Goal: Task Accomplishment & Management: Complete application form

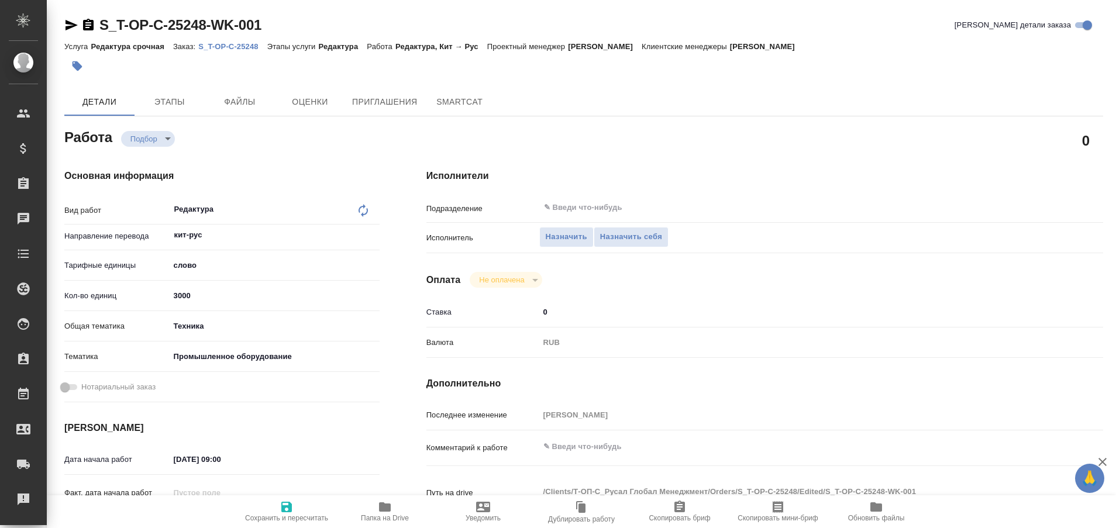
type textarea "x"
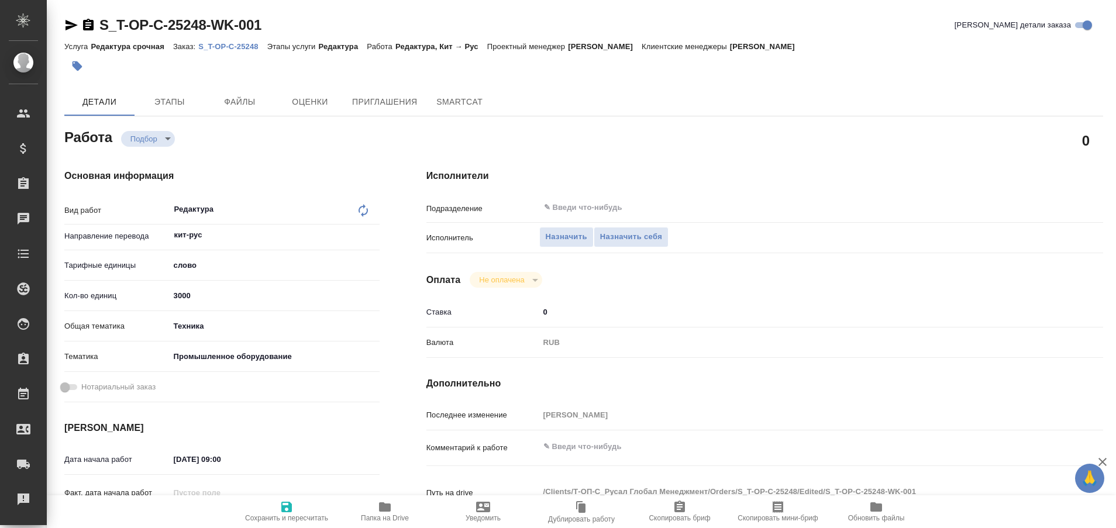
type textarea "x"
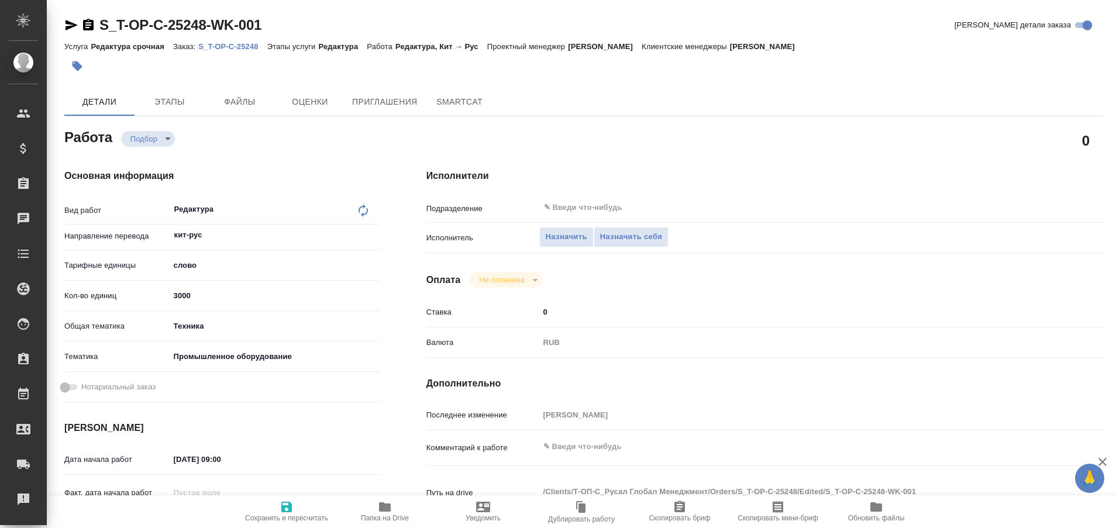
type textarea "x"
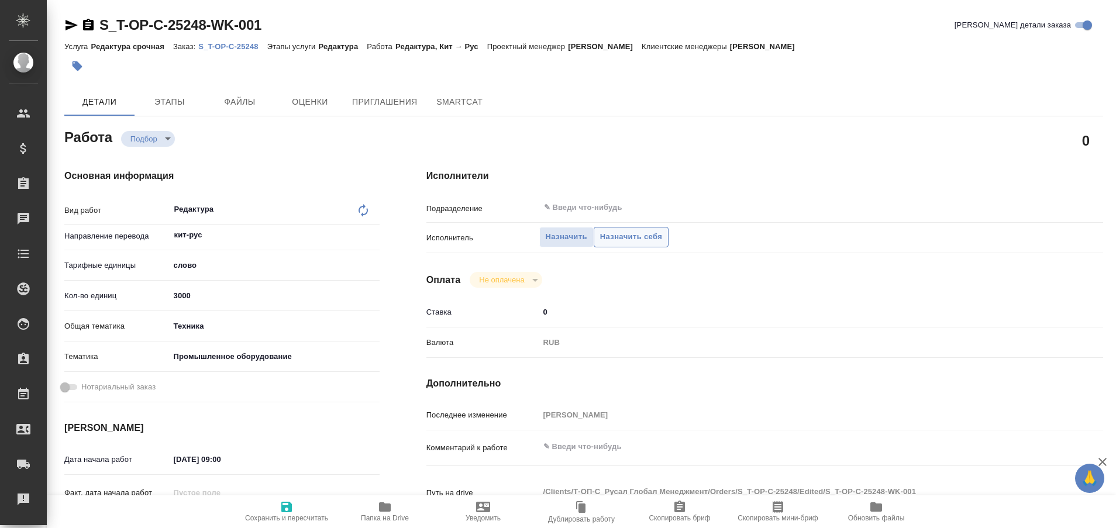
type textarea "x"
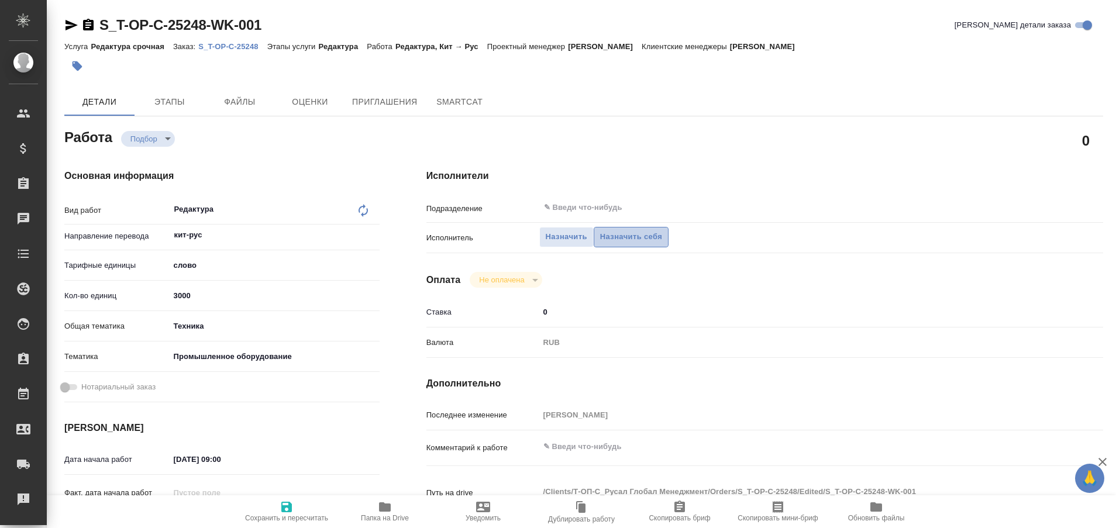
click at [636, 234] on span "Назначить себя" at bounding box center [631, 236] width 62 height 13
type textarea "x"
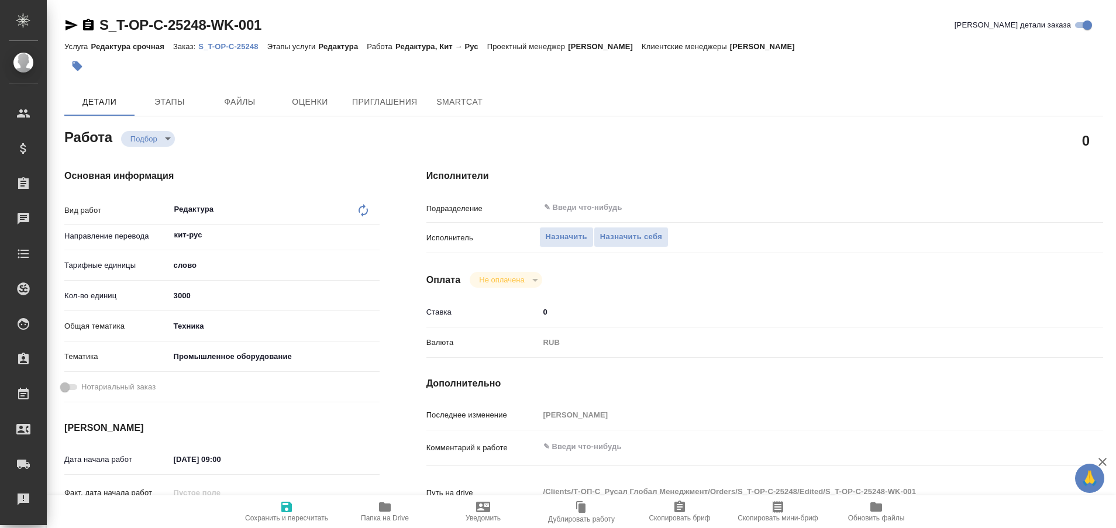
type textarea "x"
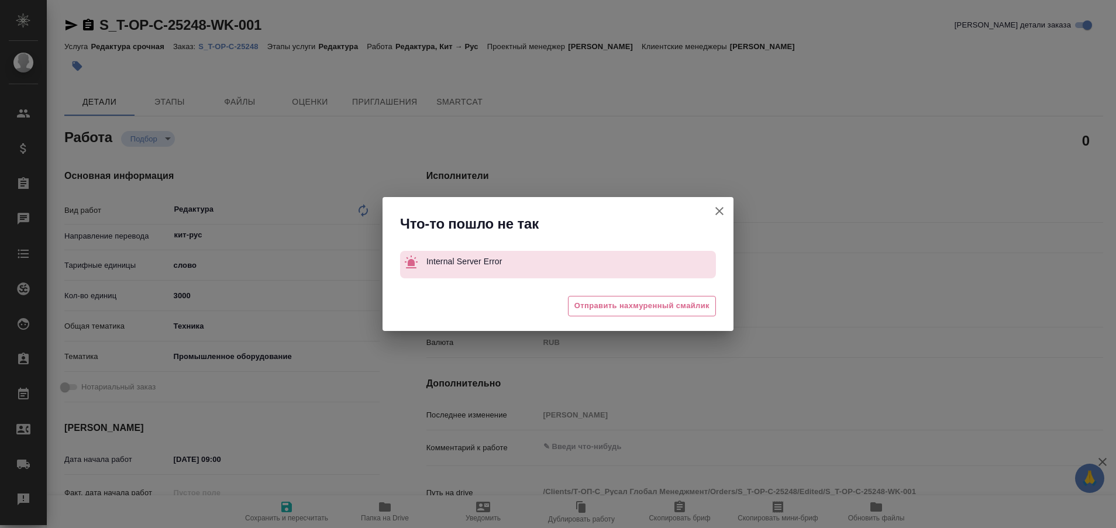
type textarea "x"
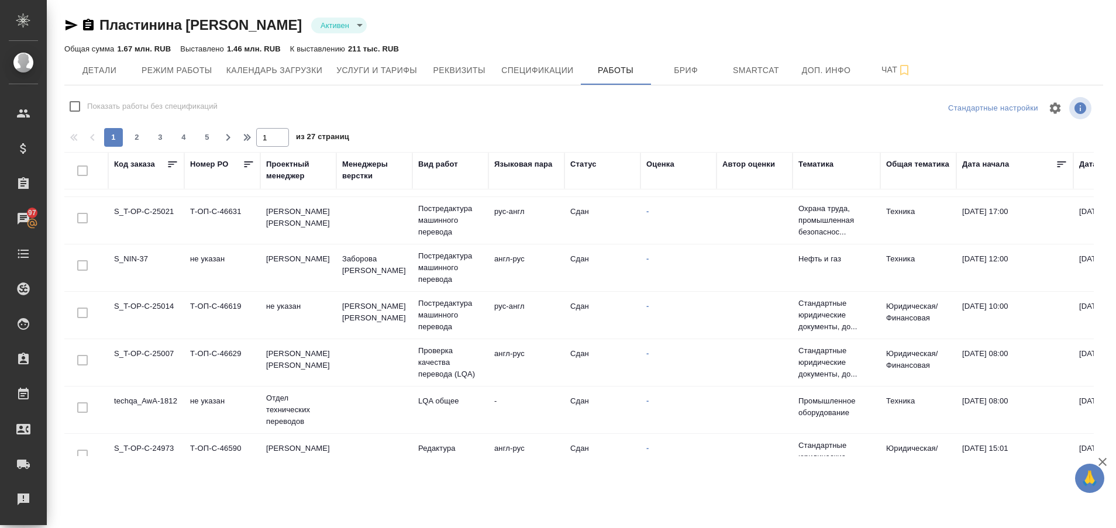
scroll to position [885, 0]
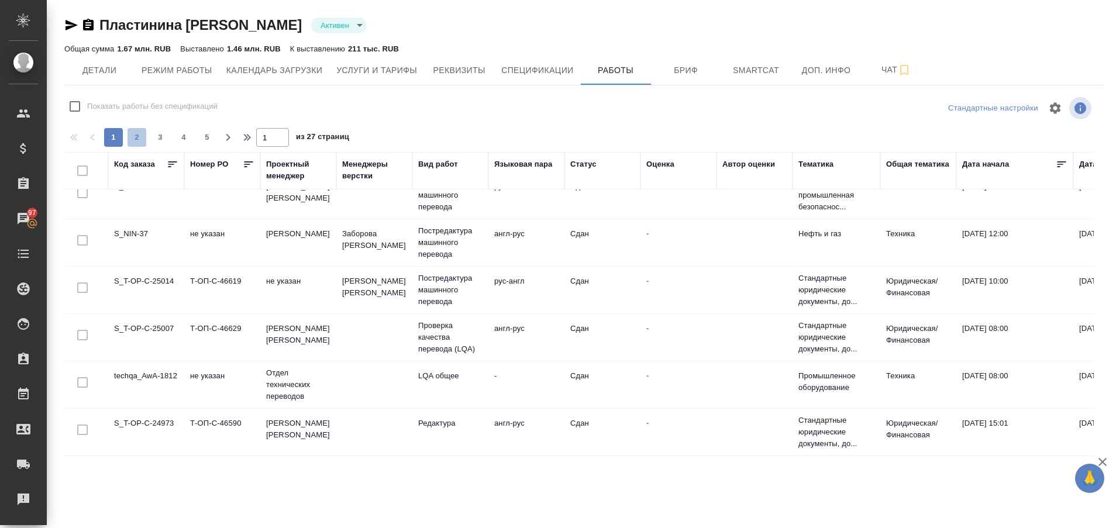
click at [140, 134] on span "2" at bounding box center [136, 138] width 19 height 12
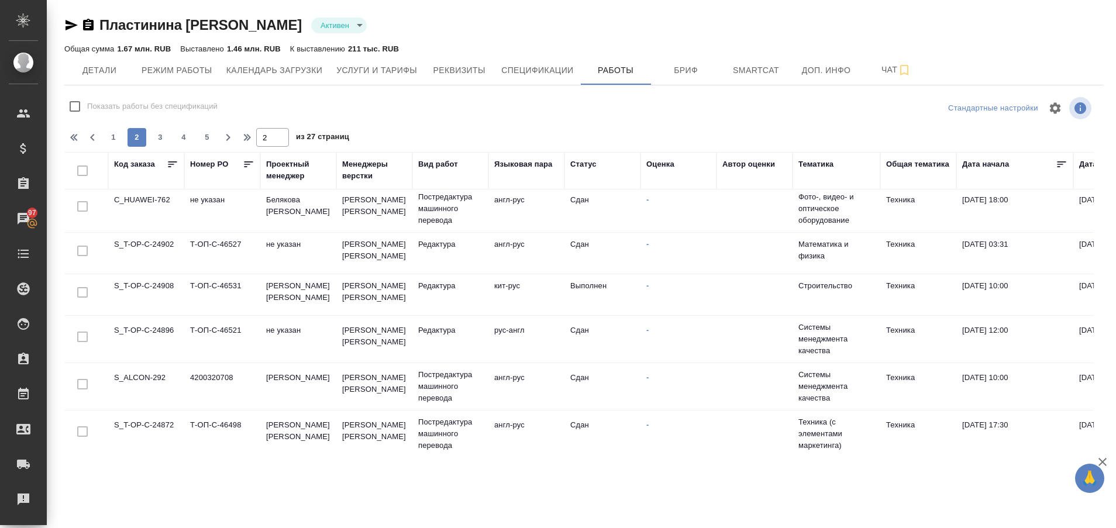
scroll to position [0, 0]
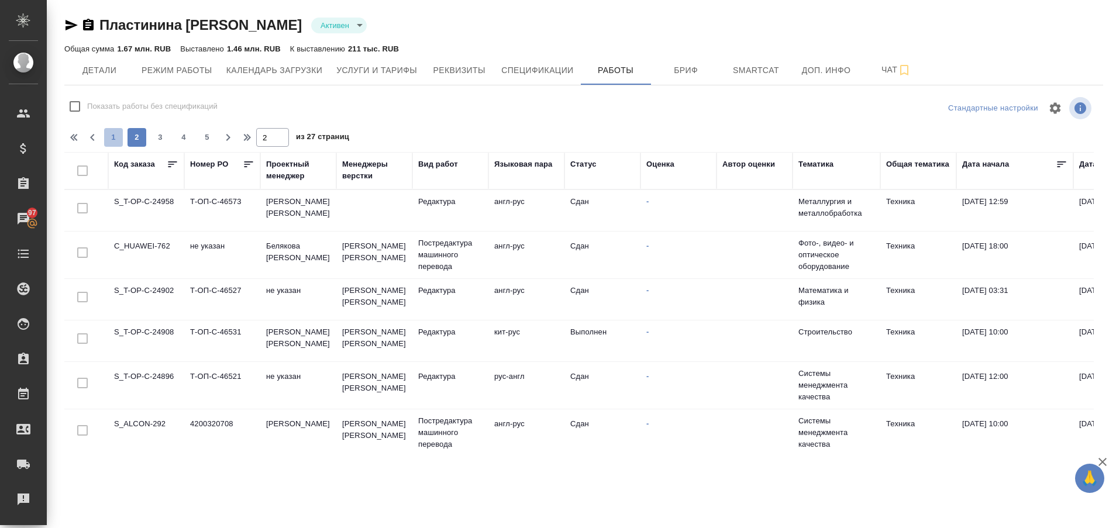
click at [113, 137] on span "1" at bounding box center [113, 138] width 19 height 12
type input "1"
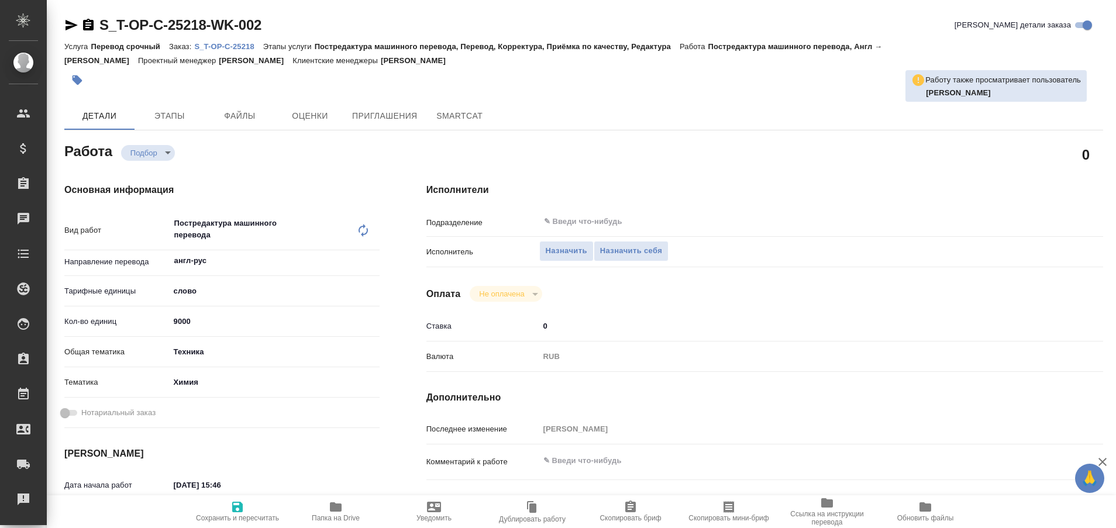
type textarea "x"
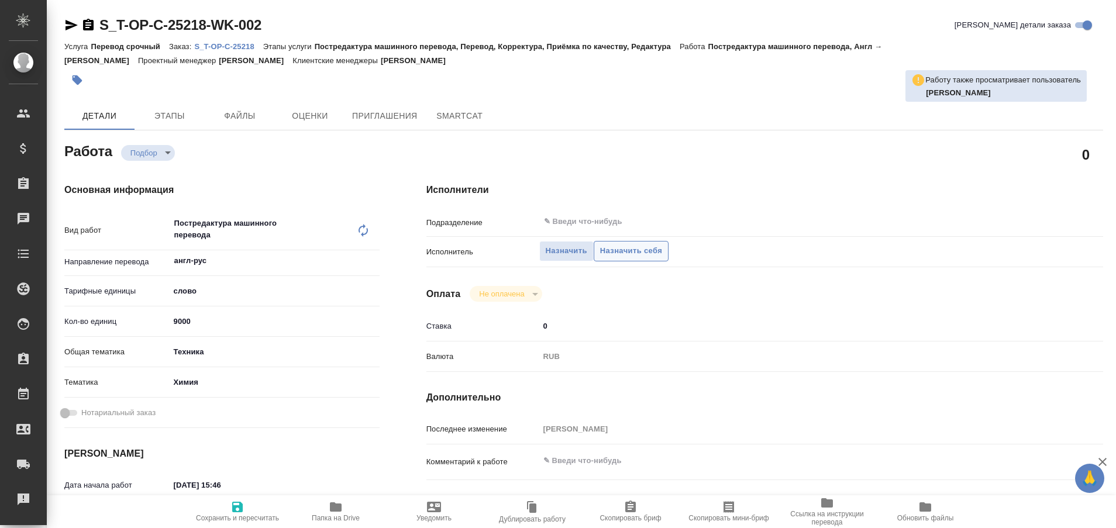
type textarea "x"
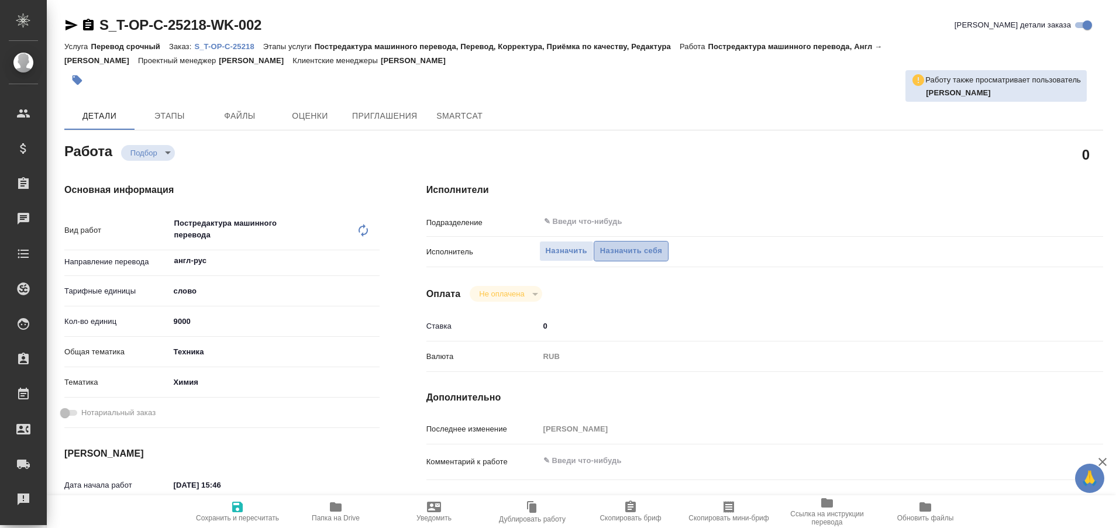
click at [633, 250] on span "Назначить себя" at bounding box center [631, 250] width 62 height 13
type textarea "x"
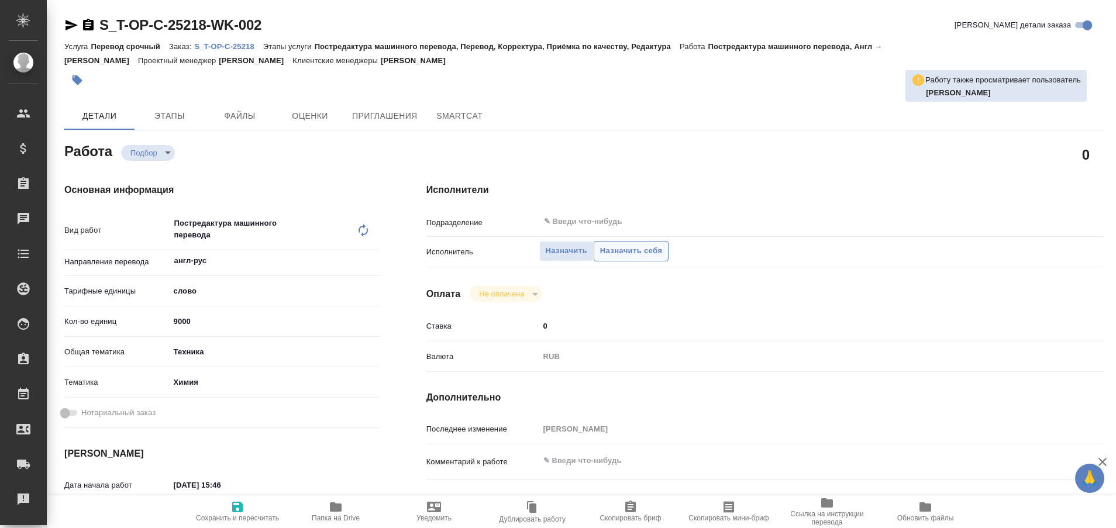
type textarea "x"
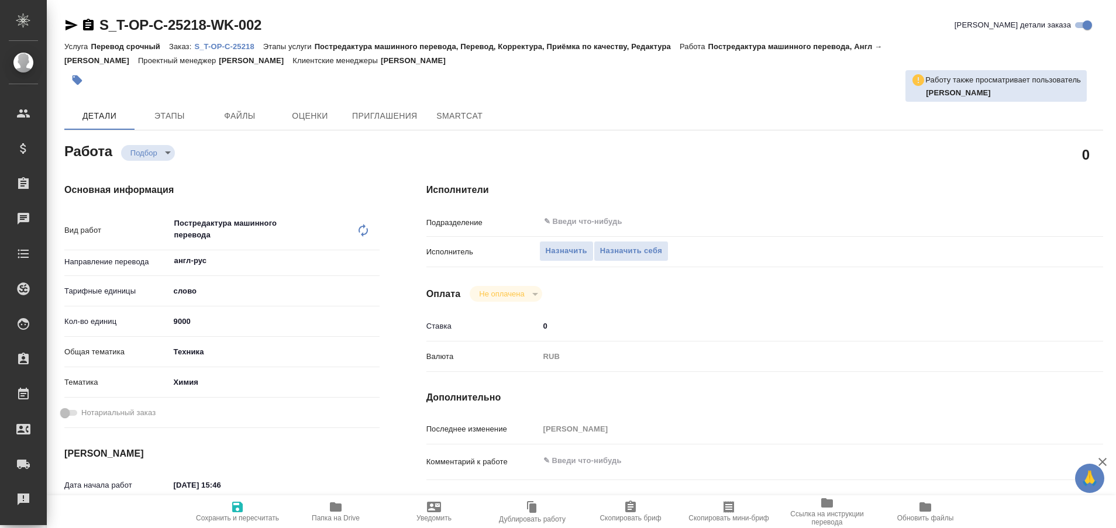
type textarea "x"
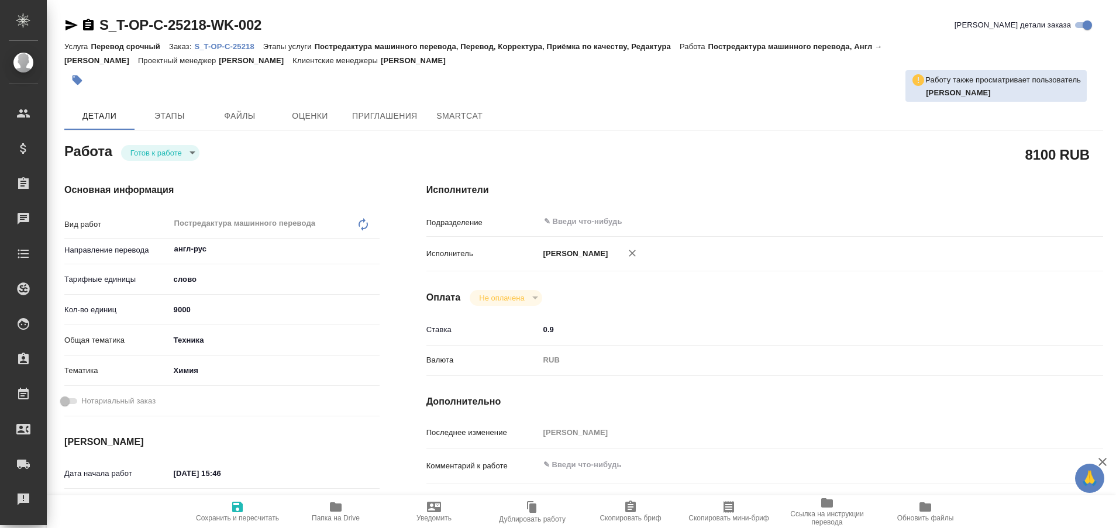
type textarea "x"
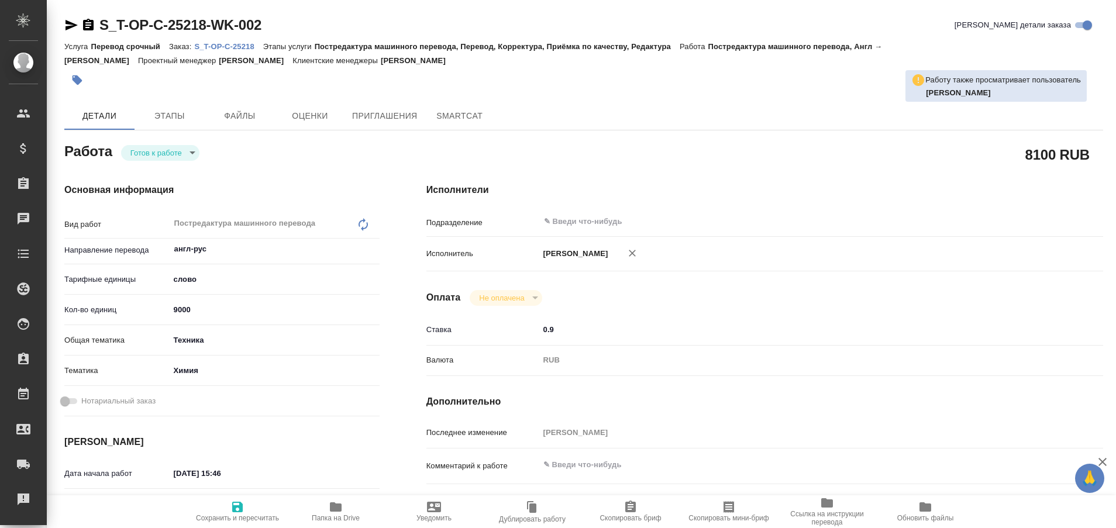
type textarea "x"
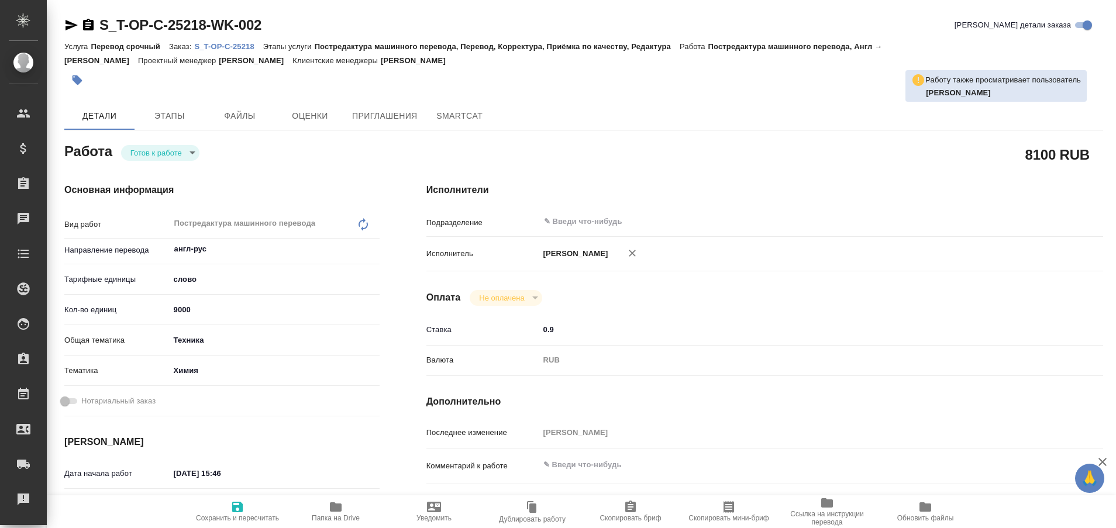
type textarea "x"
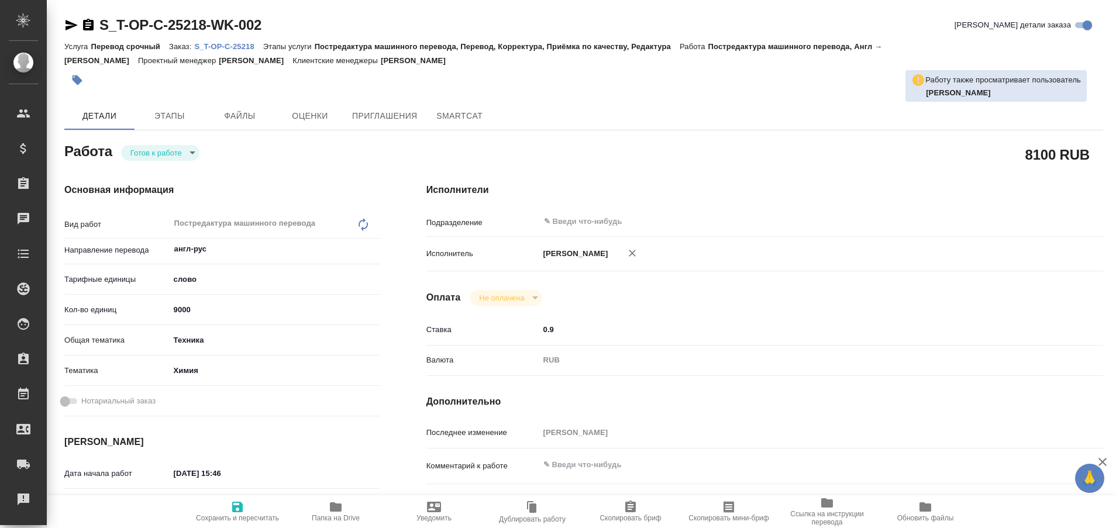
type textarea "x"
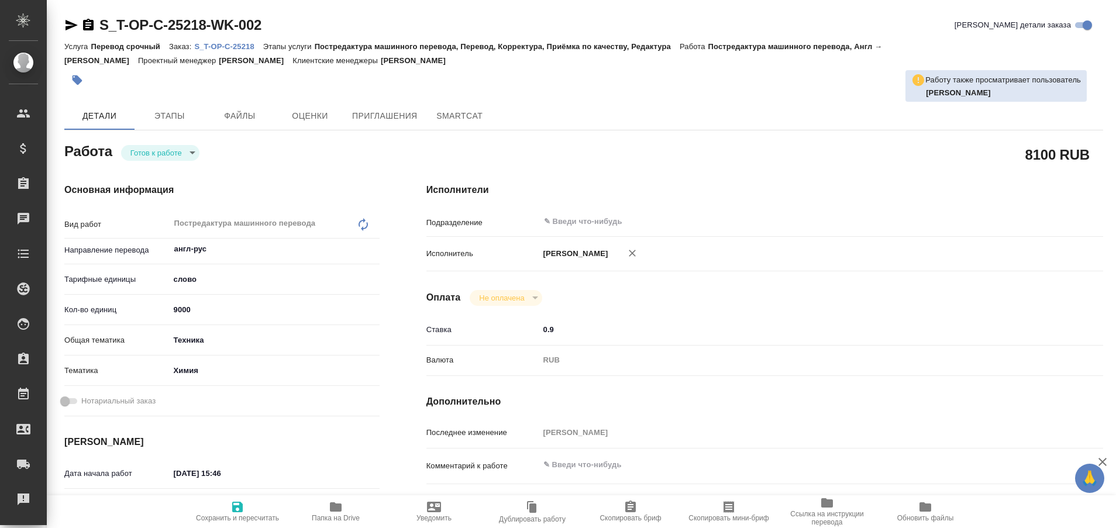
type textarea "x"
